Goal: Obtain resource: Download file/media

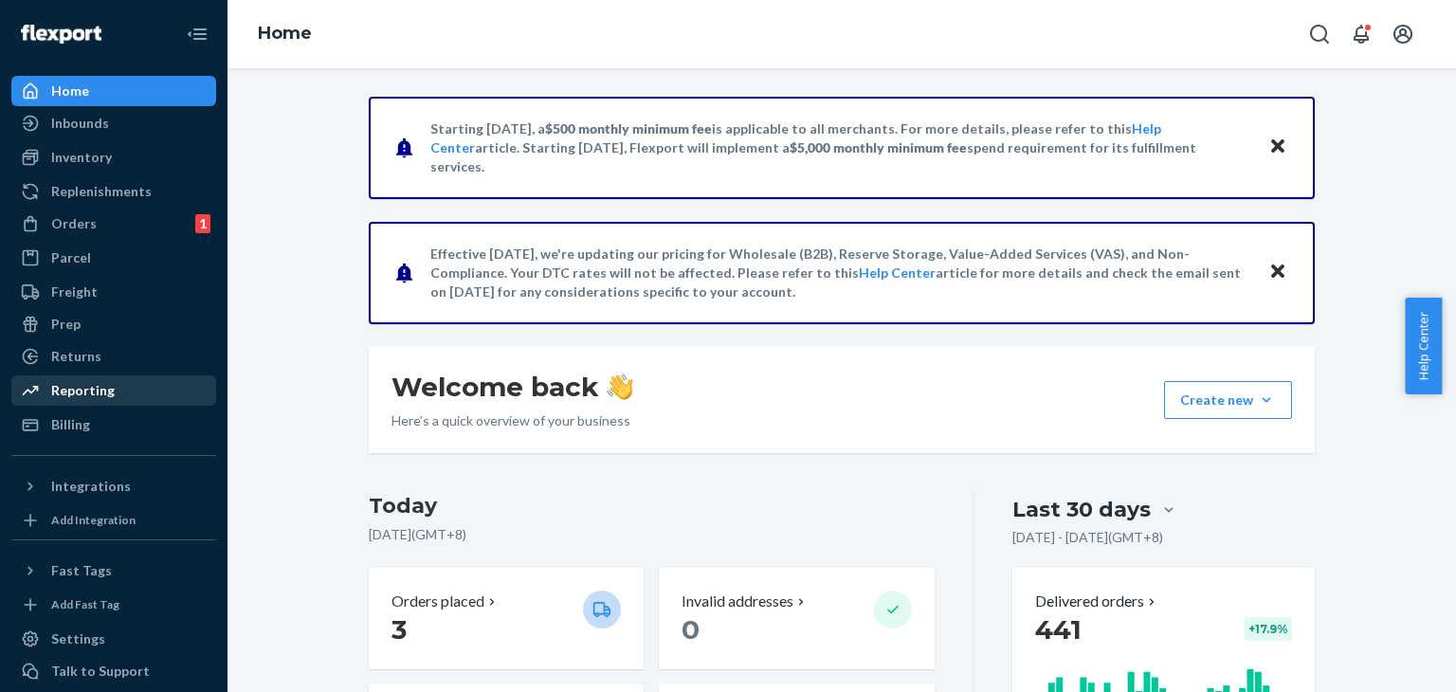
click at [110, 383] on div "Reporting" at bounding box center [113, 390] width 201 height 27
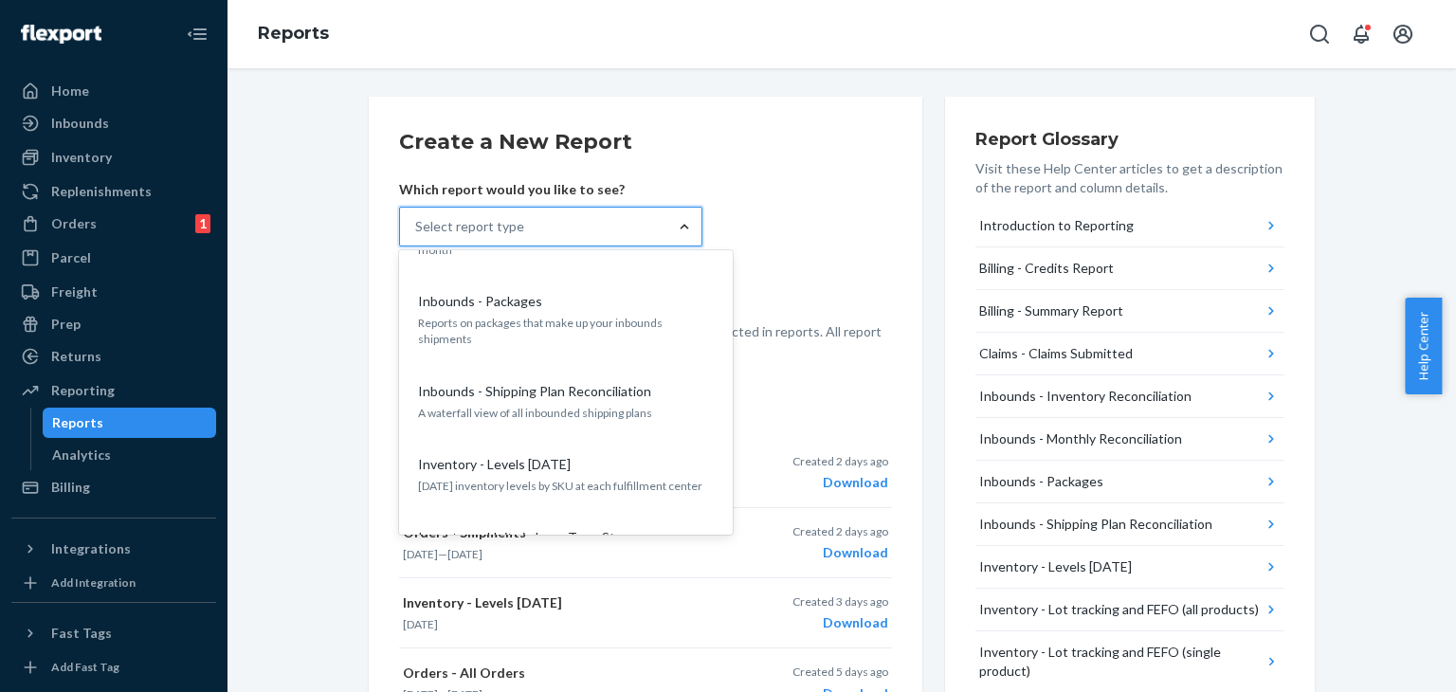
scroll to position [479, 0]
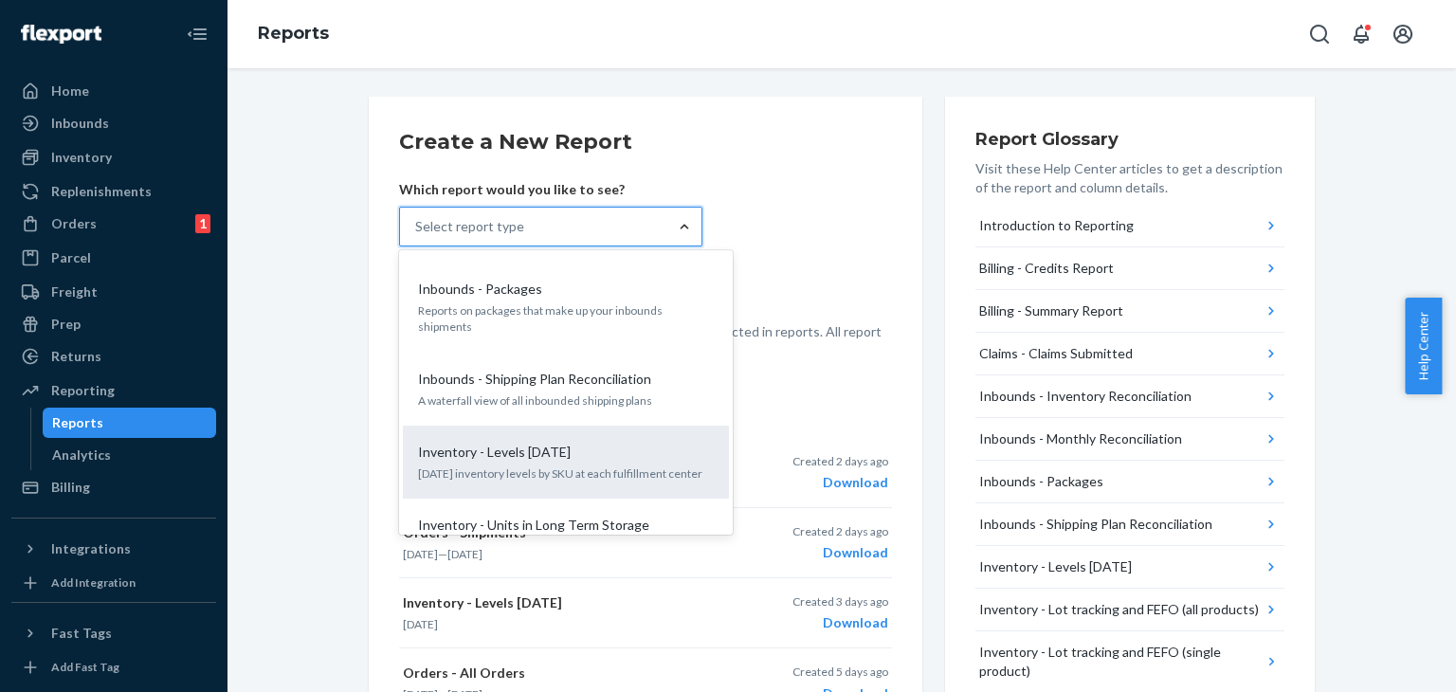
click at [546, 443] on p "Inventory - Levels [DATE]" at bounding box center [494, 452] width 153 height 19
click at [417, 236] on input "option Inventory - Levels [DATE] focused, 9 of 25. 25 results available. Use Up…" at bounding box center [416, 226] width 2 height 19
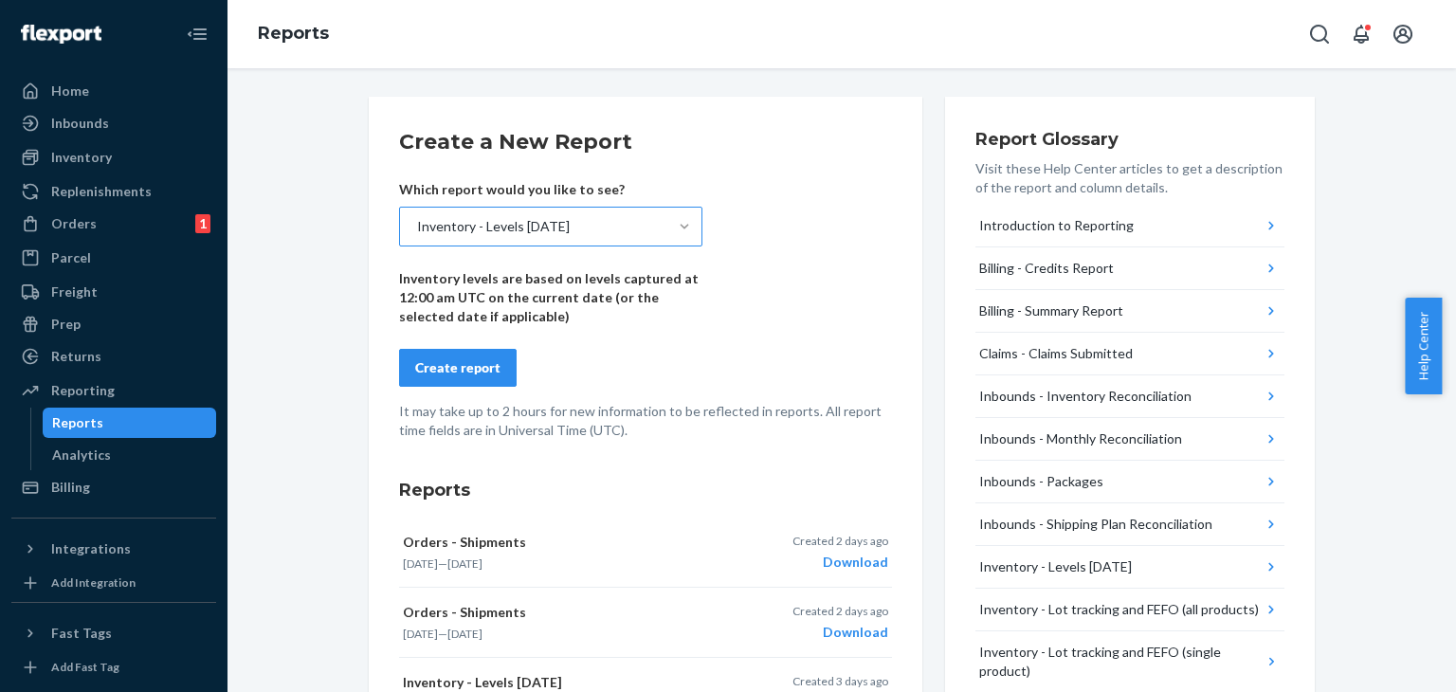
click at [475, 370] on div "Create report" at bounding box center [457, 367] width 85 height 19
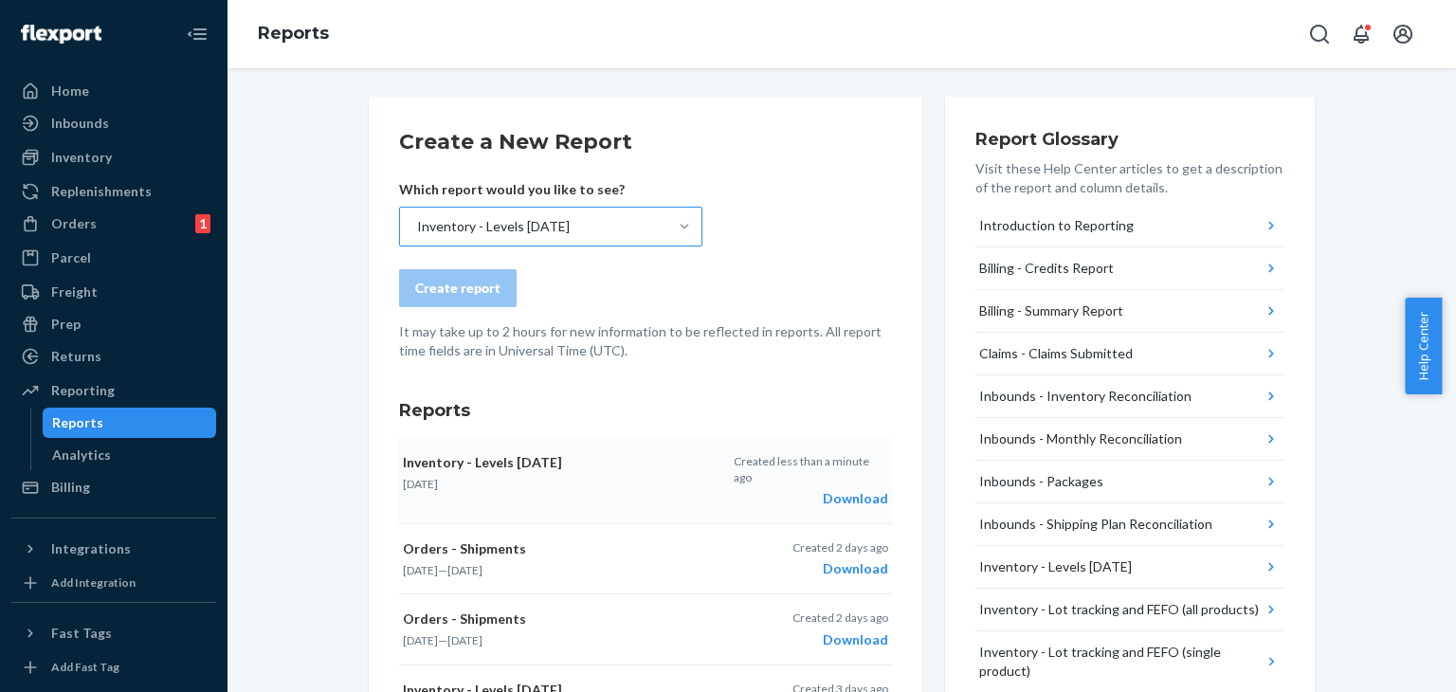
click at [853, 489] on div "Download" at bounding box center [811, 498] width 155 height 19
